Goal: Book appointment/travel/reservation

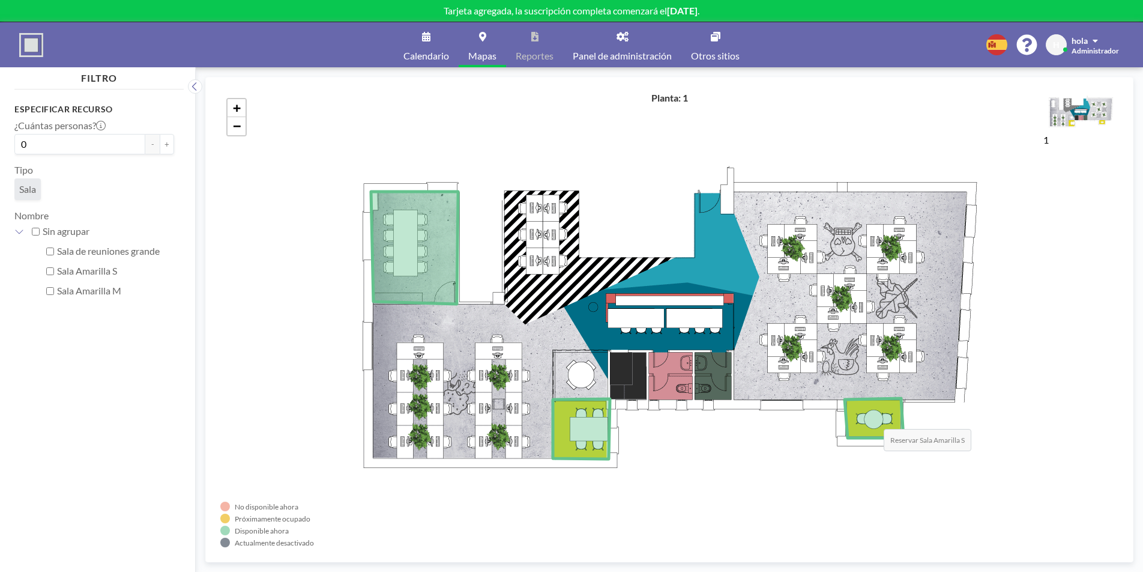
click at [872, 417] on icon at bounding box center [874, 418] width 59 height 40
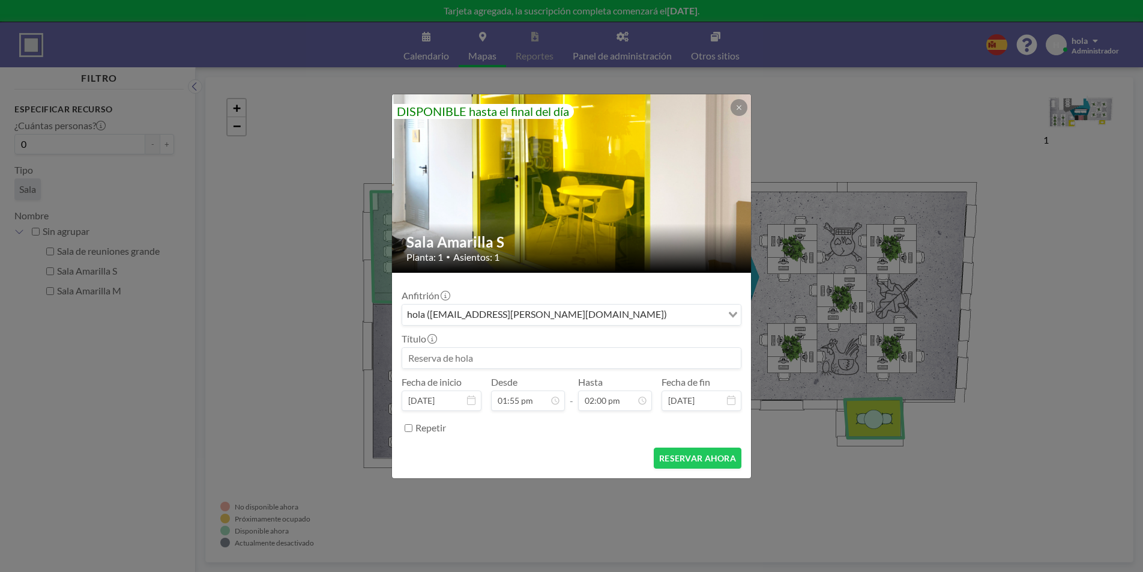
click at [441, 355] on input at bounding box center [571, 358] width 339 height 20
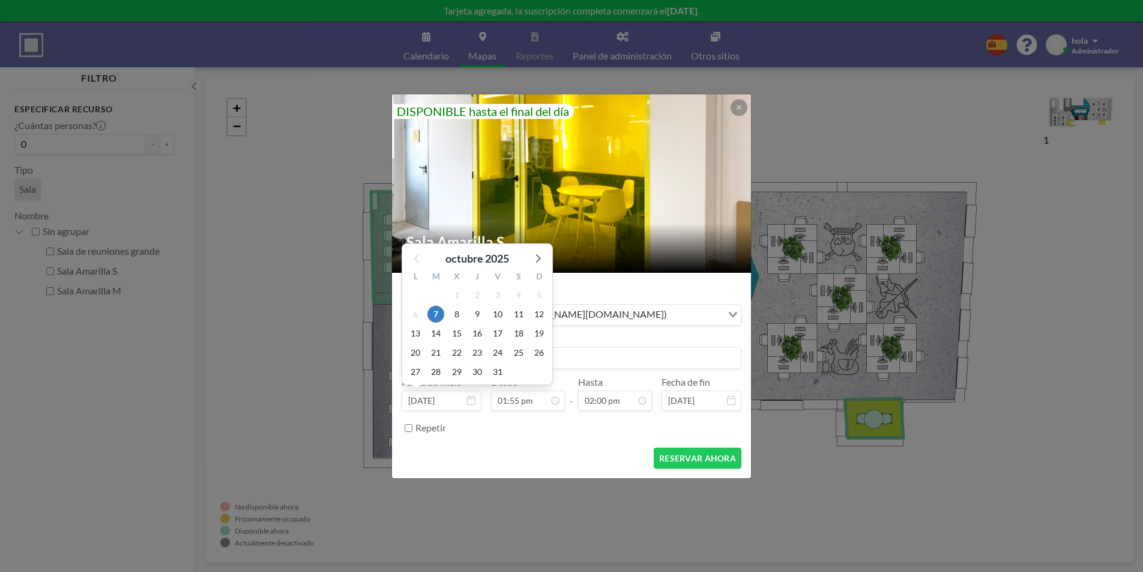
type input "[PERSON_NAME]"
click at [424, 400] on input "[DATE]" at bounding box center [442, 400] width 80 height 20
click at [455, 316] on span "8" at bounding box center [456, 314] width 17 height 17
type input "[DATE]"
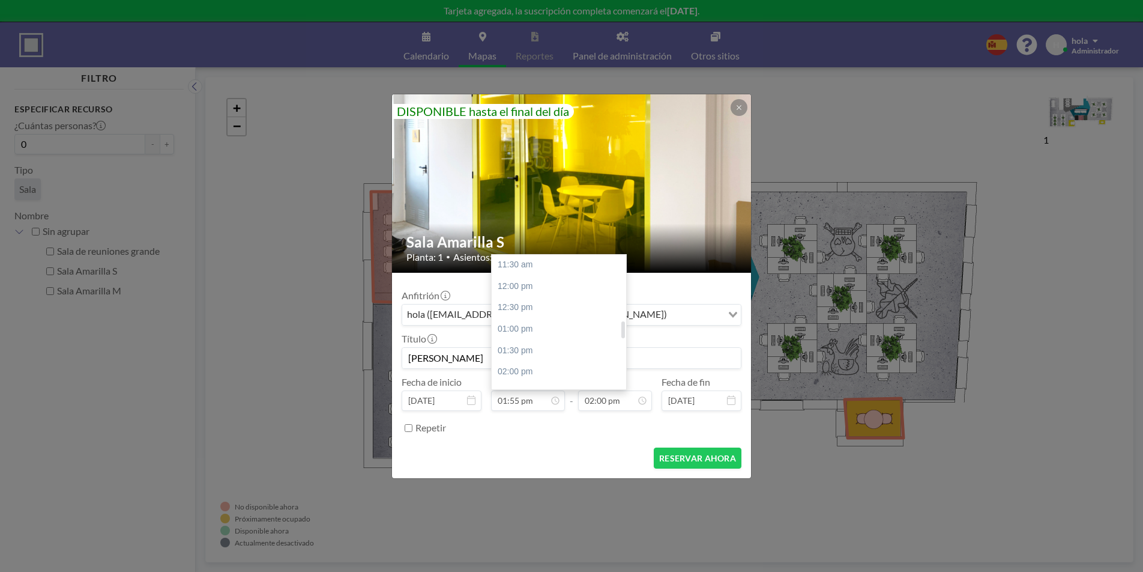
scroll to position [489, 0]
click at [530, 287] on div "12:00 pm" at bounding box center [559, 289] width 134 height 22
type input "12:00 pm"
click at [605, 400] on input "02:00 pm" at bounding box center [615, 400] width 74 height 20
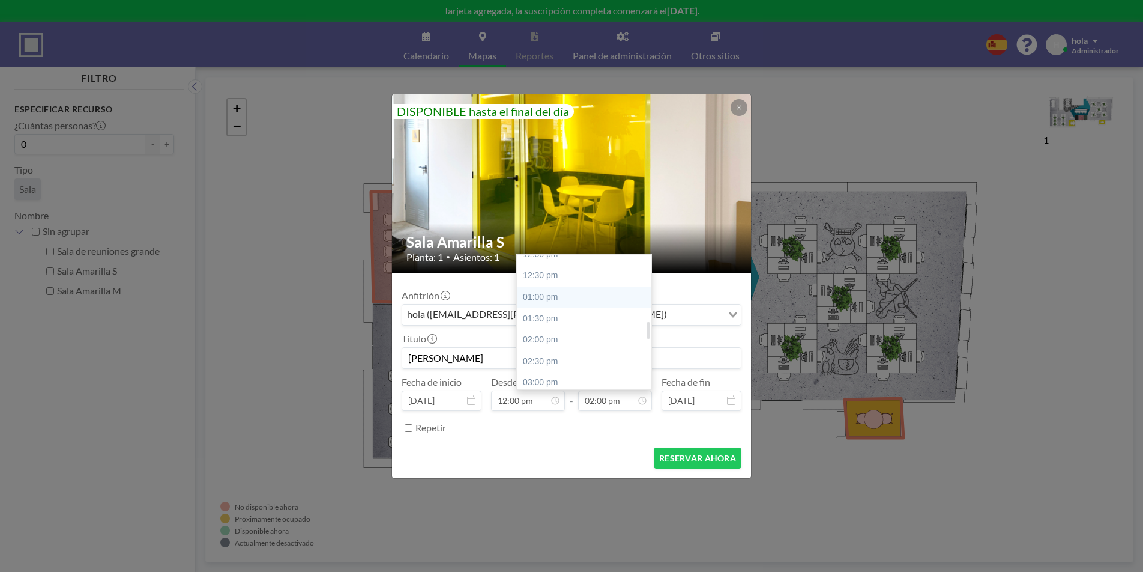
click at [572, 299] on div "01:00 pm" at bounding box center [584, 297] width 134 height 22
type input "01:00 pm"
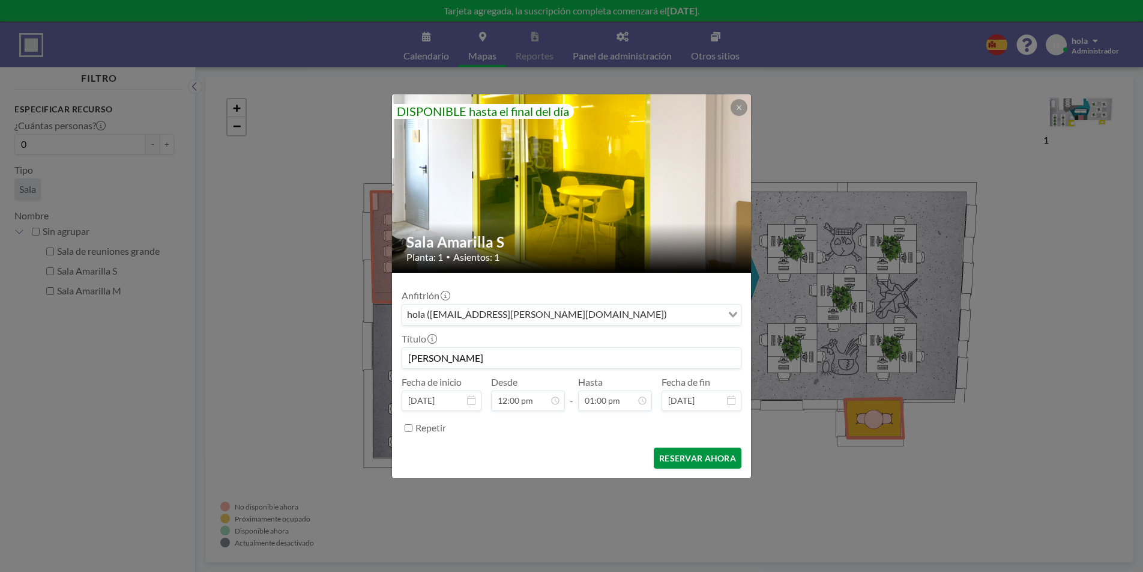
click at [690, 455] on button "RESERVAR AHORA" at bounding box center [698, 457] width 88 height 21
